Goal: Find specific page/section: Find specific page/section

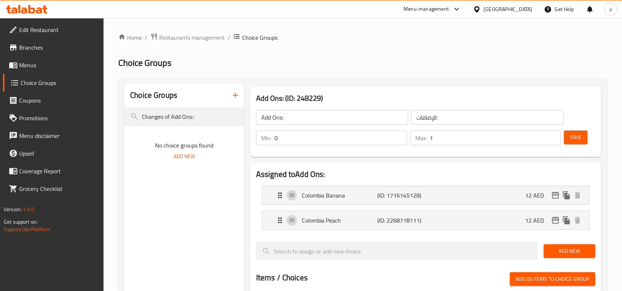
scroll to position [230, 0]
click at [503, 12] on div "[GEOGRAPHIC_DATA]" at bounding box center [508, 9] width 49 height 8
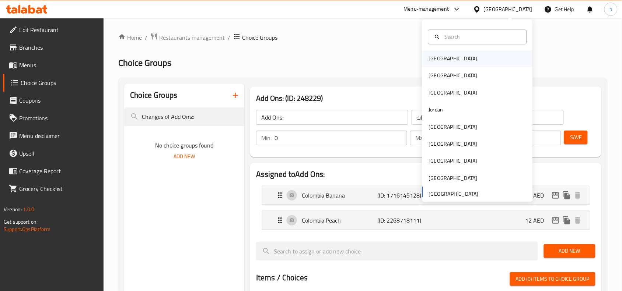
click at [429, 63] on div "[GEOGRAPHIC_DATA]" at bounding box center [453, 59] width 49 height 8
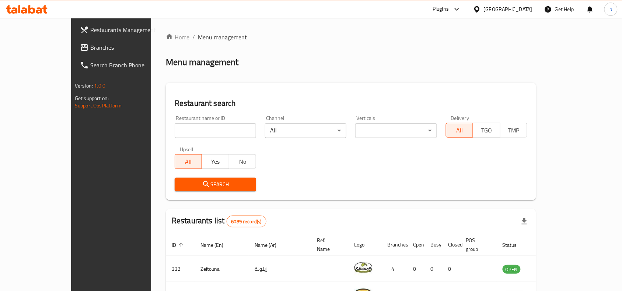
click at [520, 9] on div "[GEOGRAPHIC_DATA]" at bounding box center [508, 9] width 49 height 8
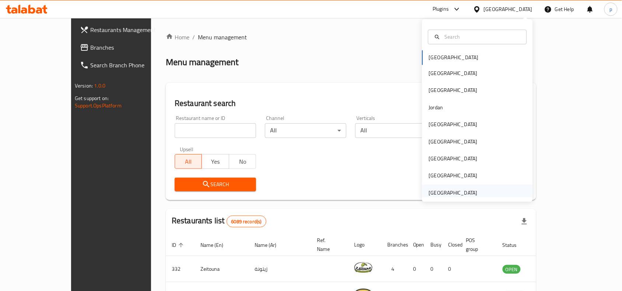
click at [447, 192] on div "[GEOGRAPHIC_DATA]" at bounding box center [453, 193] width 49 height 8
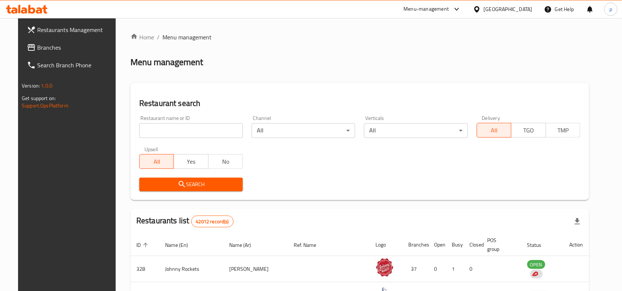
click at [37, 48] on span "Branches" at bounding box center [76, 47] width 79 height 9
